Goal: Book appointment/travel/reservation

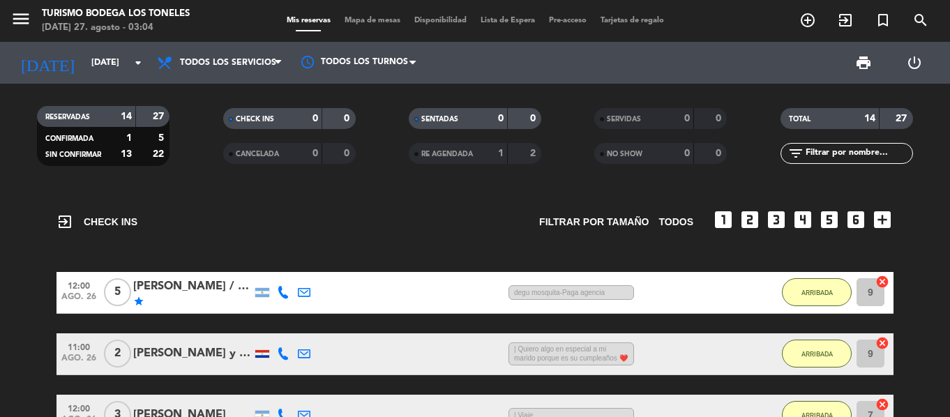
scroll to position [767, 0]
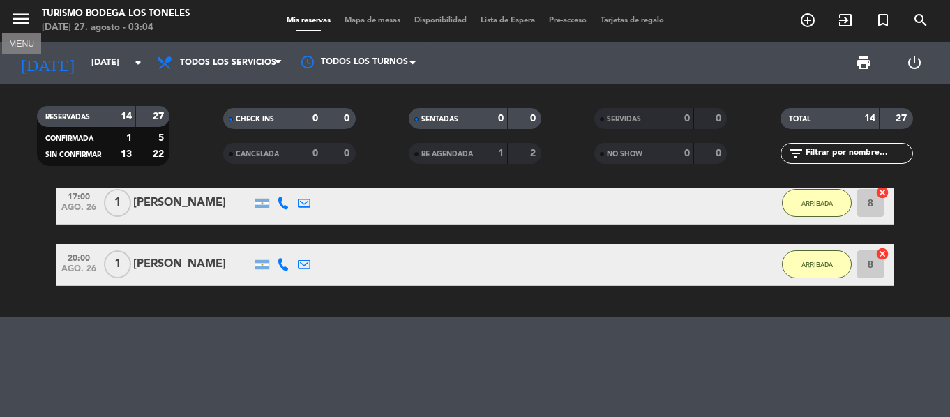
click at [28, 18] on icon "menu" at bounding box center [20, 18] width 21 height 21
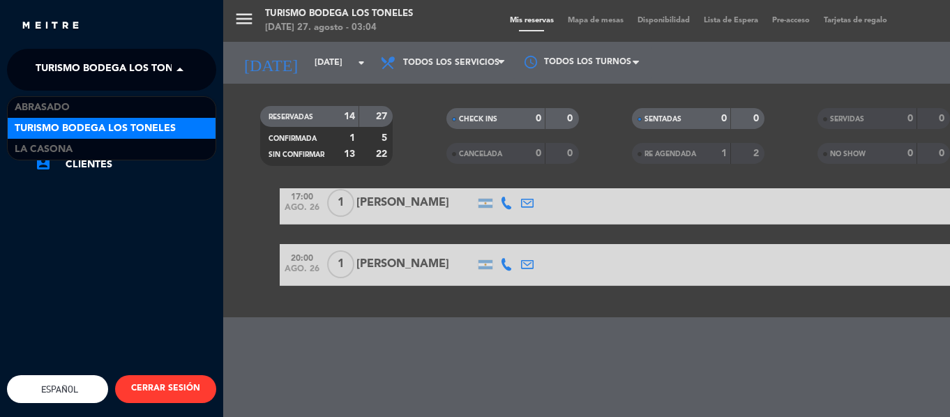
click at [188, 69] on span at bounding box center [184, 69] width 24 height 29
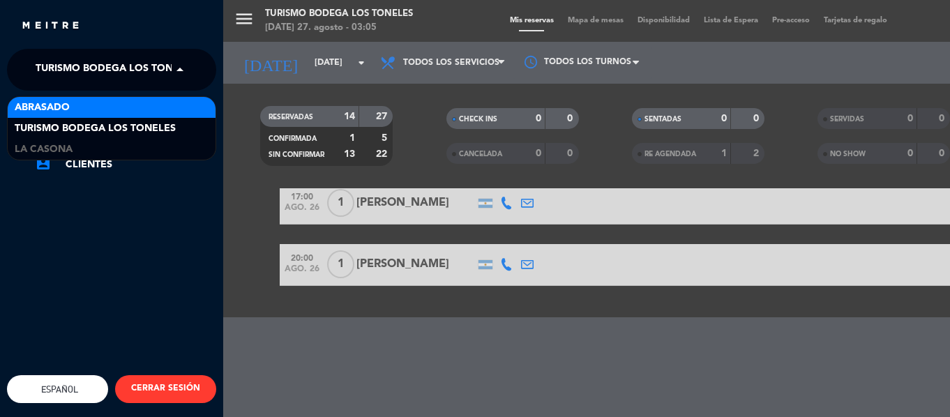
click at [144, 112] on div "Abrasado" at bounding box center [112, 107] width 208 height 21
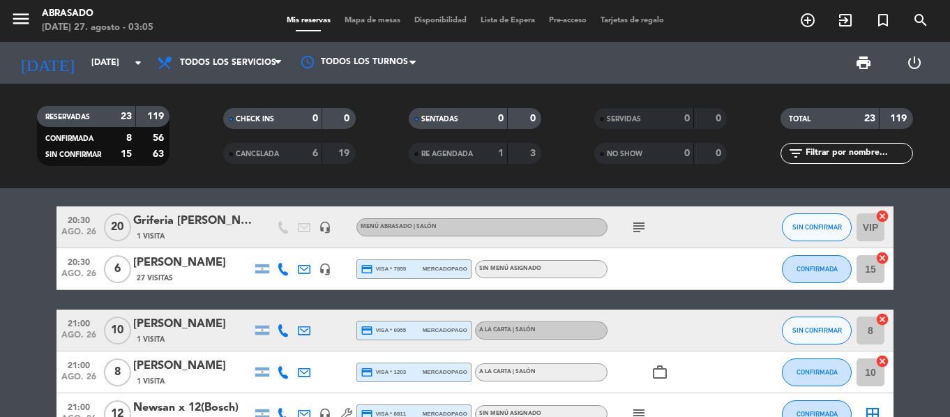
scroll to position [501, 0]
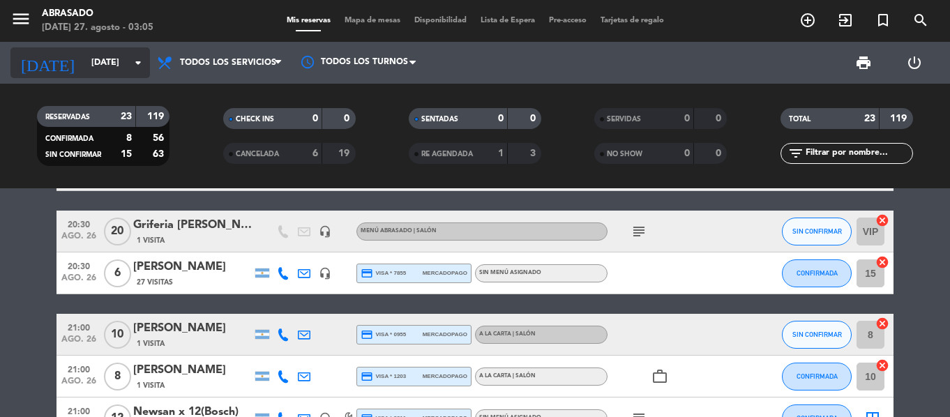
click at [121, 67] on input "[DATE]" at bounding box center [143, 63] width 118 height 24
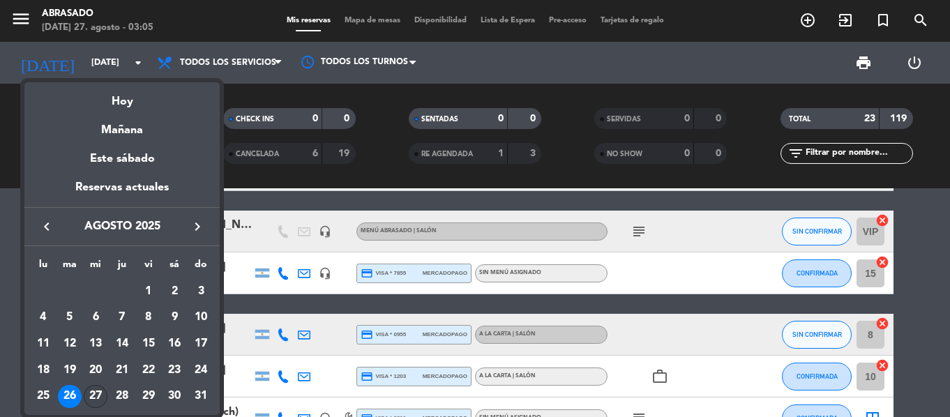
click at [93, 390] on div "27" at bounding box center [96, 397] width 24 height 24
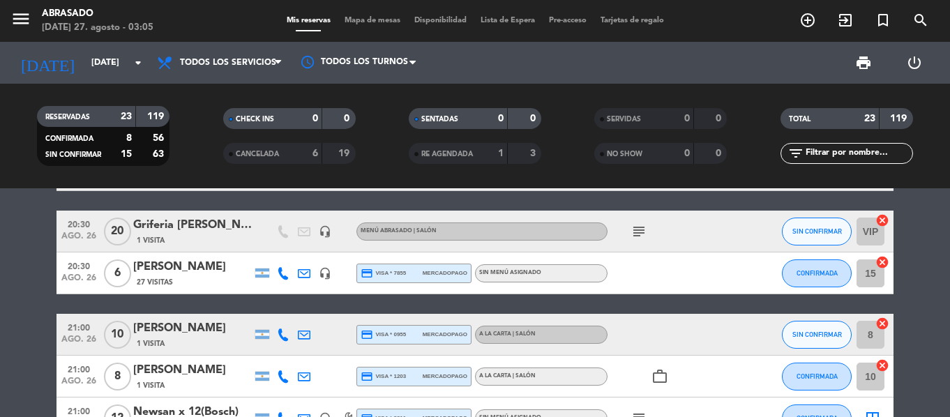
type input "mié. 27 ago."
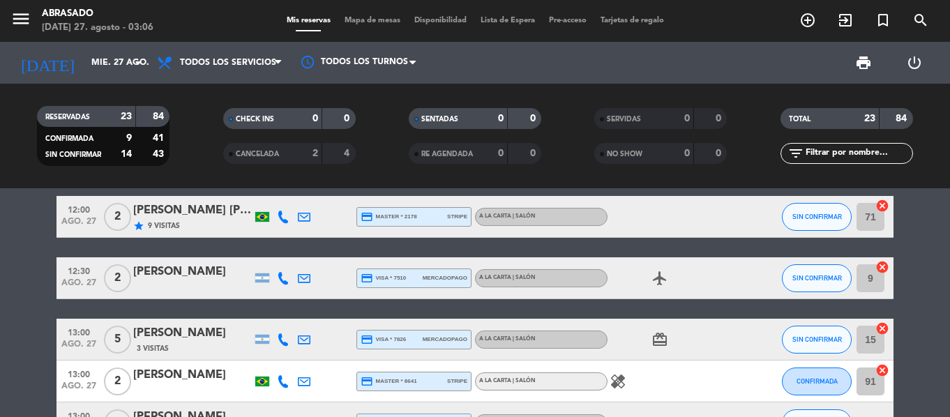
scroll to position [0, 0]
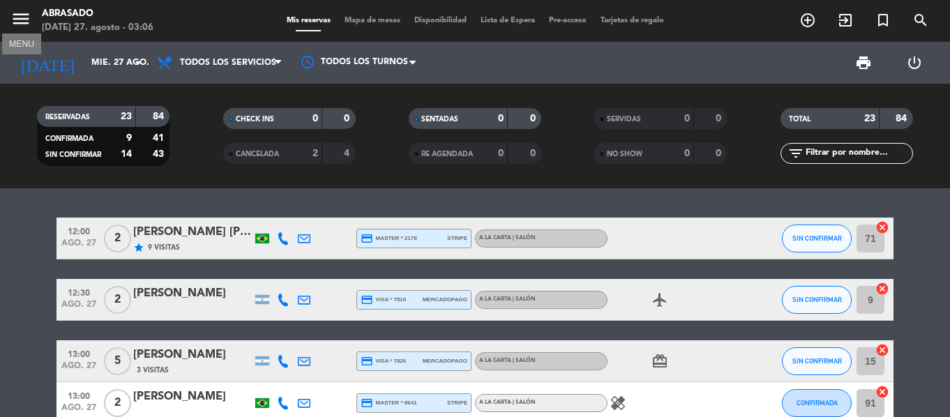
click at [13, 26] on icon "menu" at bounding box center [20, 18] width 21 height 21
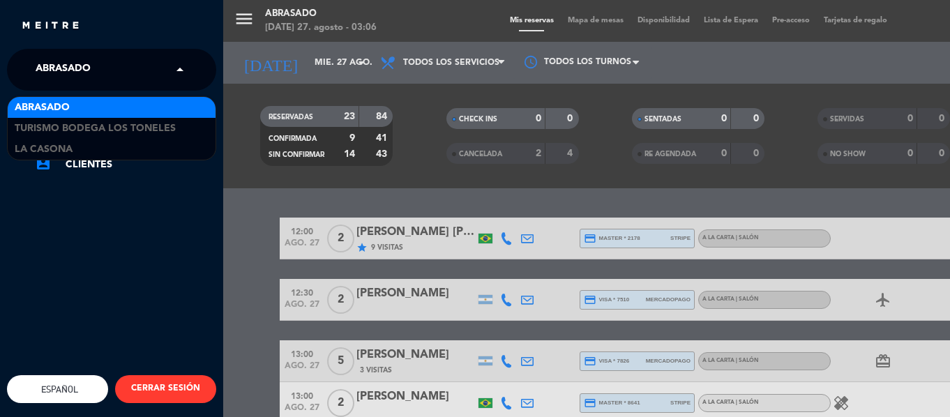
click at [186, 70] on span at bounding box center [184, 69] width 24 height 29
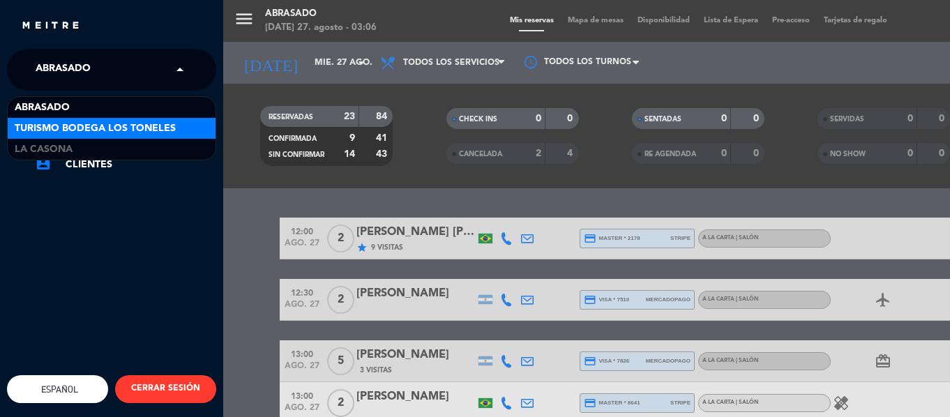
click at [160, 118] on div "Turismo Bodega Los Toneles" at bounding box center [112, 128] width 208 height 21
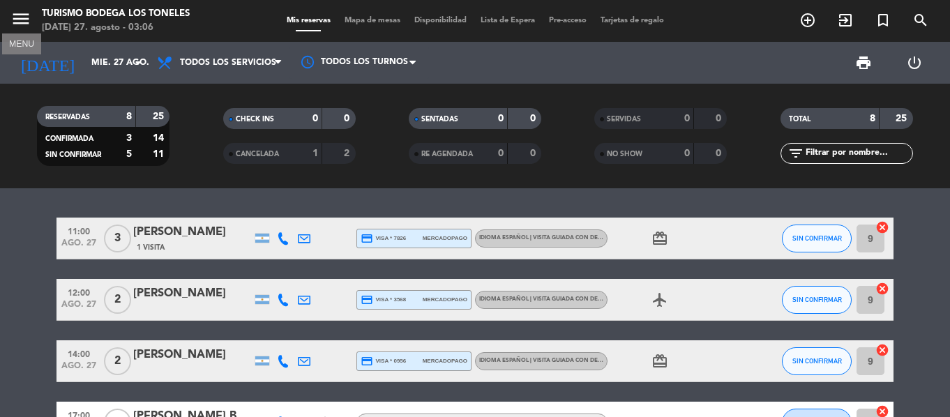
click at [20, 22] on icon "menu" at bounding box center [20, 18] width 21 height 21
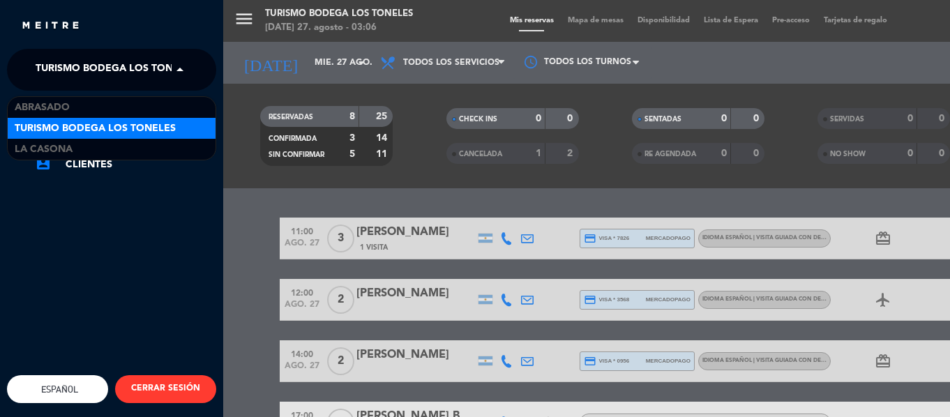
click at [181, 68] on span at bounding box center [184, 69] width 24 height 29
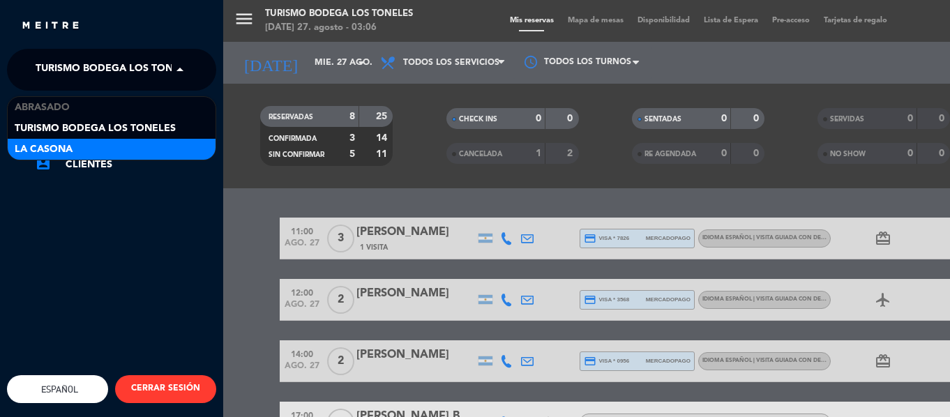
click at [137, 151] on div "La Casona" at bounding box center [112, 149] width 208 height 21
